Goal: Information Seeking & Learning: Learn about a topic

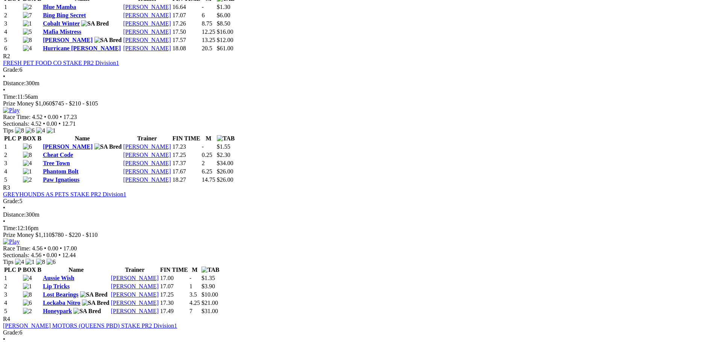
scroll to position [413, 0]
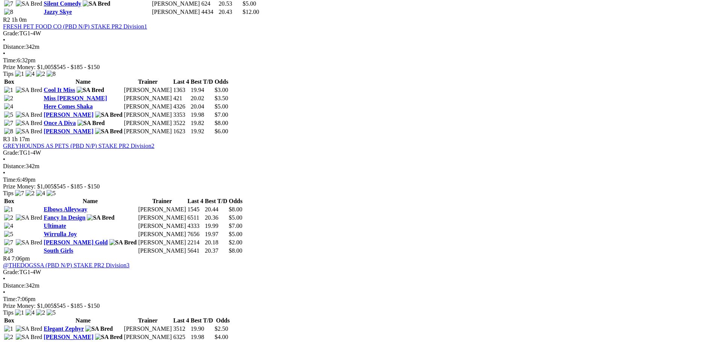
scroll to position [301, 0]
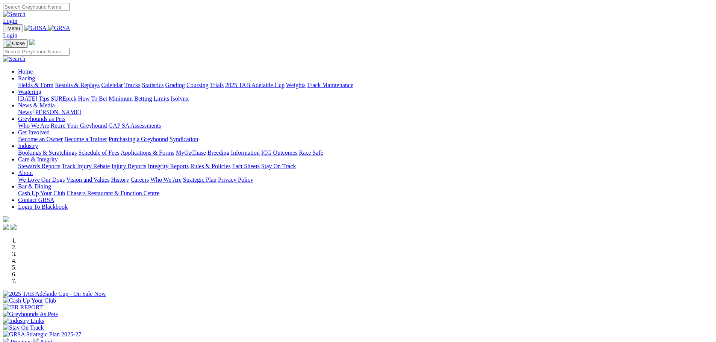
scroll to position [150, 0]
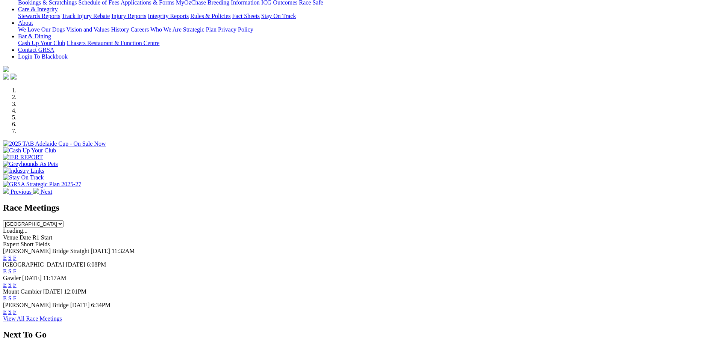
click at [17, 282] on link "F" at bounding box center [14, 285] width 3 height 6
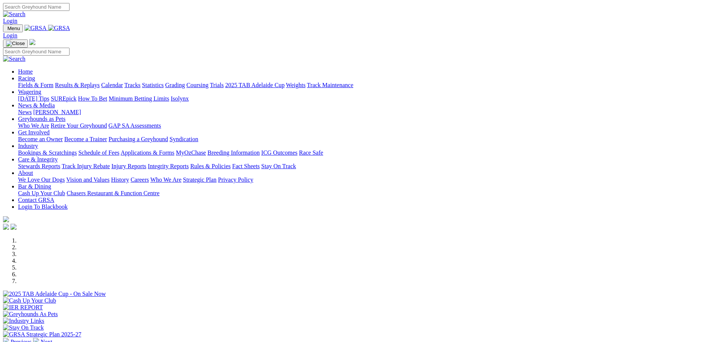
scroll to position [150, 0]
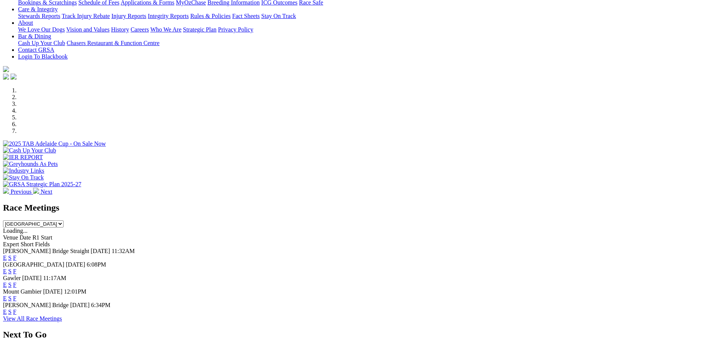
click at [17, 309] on link "F" at bounding box center [14, 312] width 3 height 6
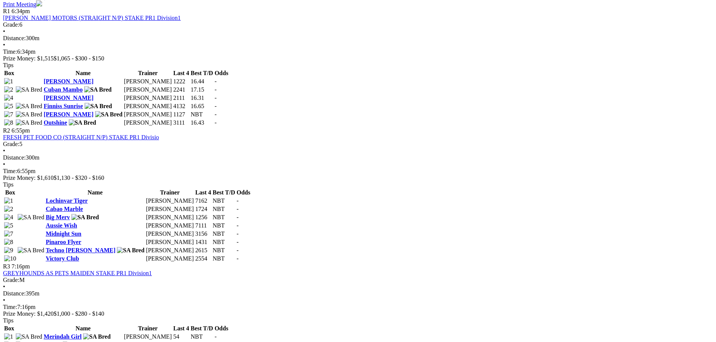
scroll to position [338, 0]
